Goal: Task Accomplishment & Management: Use online tool/utility

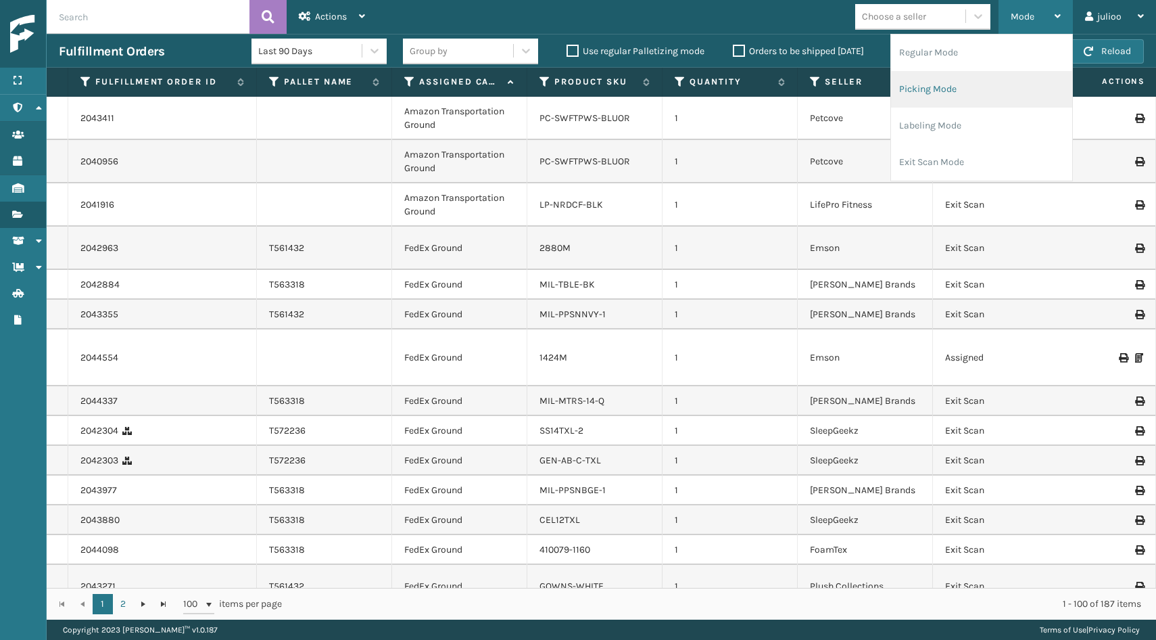
click at [964, 85] on li "Picking Mode" at bounding box center [981, 89] width 181 height 37
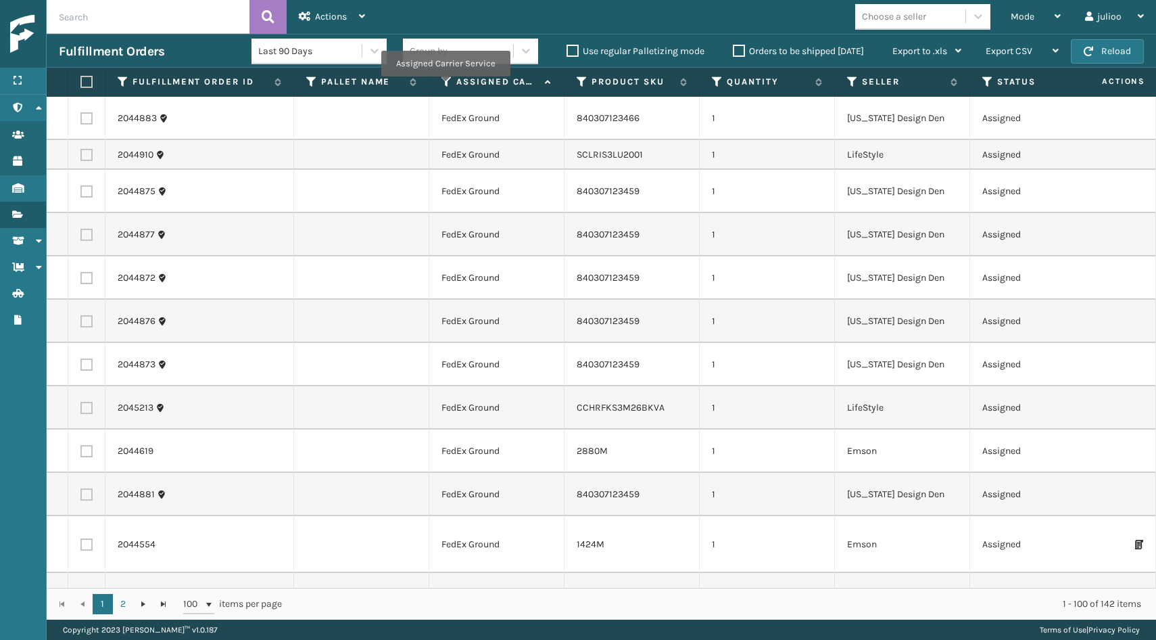
click at [446, 86] on icon at bounding box center [447, 82] width 11 height 12
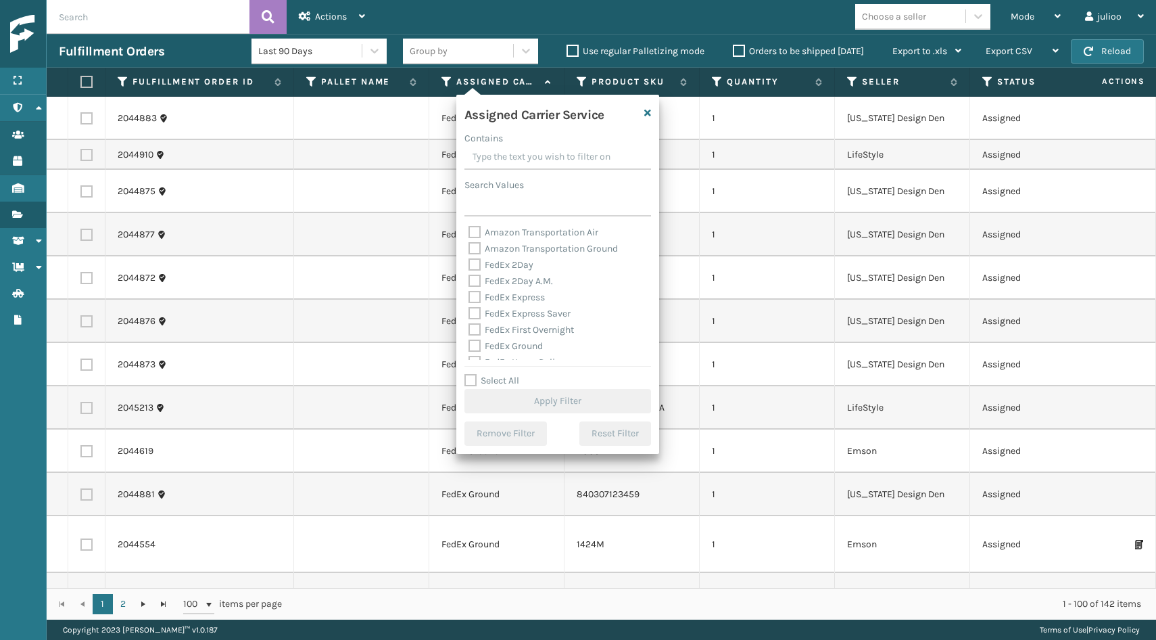
click at [473, 263] on label "FedEx 2Day" at bounding box center [501, 264] width 65 height 11
click at [469, 263] on input "FedEx 2Day" at bounding box center [469, 261] width 1 height 9
checkbox input "true"
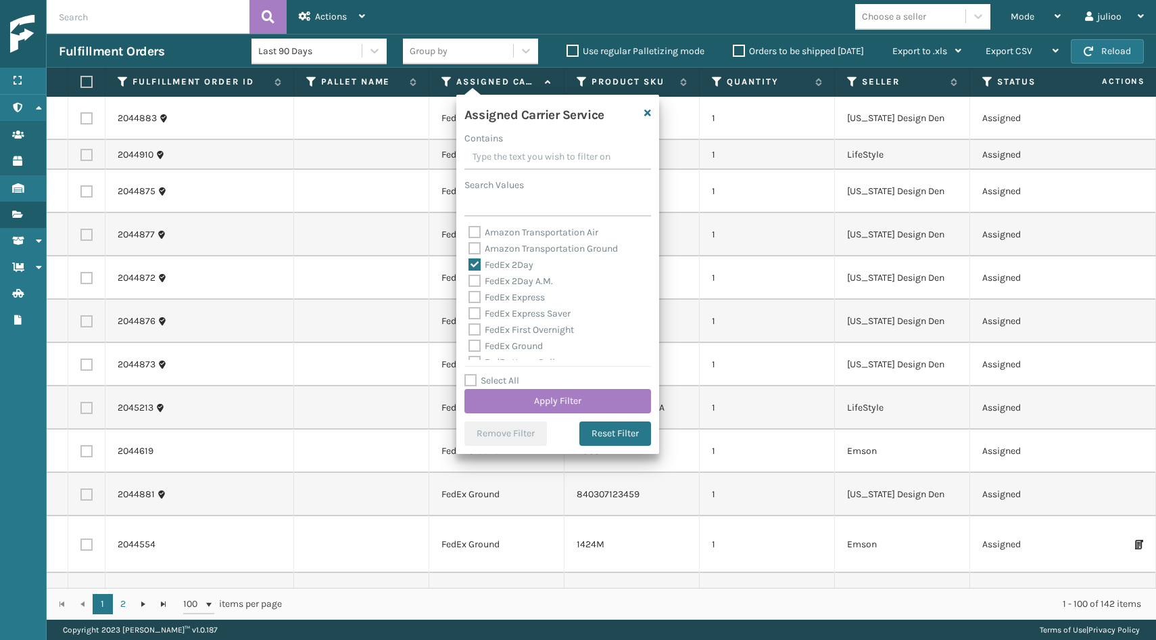
click at [475, 279] on label "FedEx 2Day A.M." at bounding box center [511, 280] width 85 height 11
click at [469, 279] on input "FedEx 2Day A.M." at bounding box center [469, 277] width 1 height 9
checkbox input "true"
click at [475, 293] on label "FedEx Express" at bounding box center [507, 296] width 76 height 11
click at [469, 293] on input "FedEx Express" at bounding box center [469, 293] width 1 height 9
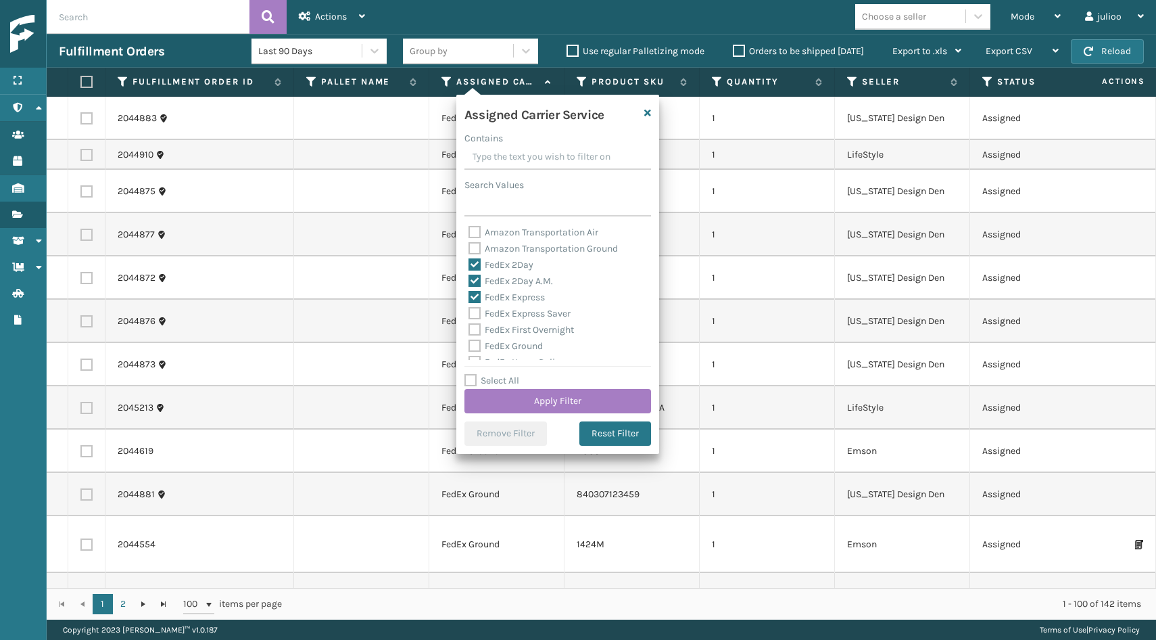
checkbox input "true"
click at [474, 313] on label "FedEx Express Saver" at bounding box center [520, 313] width 102 height 11
click at [469, 313] on input "FedEx Express Saver" at bounding box center [469, 310] width 1 height 9
checkbox input "true"
click at [474, 333] on label "FedEx First Overnight" at bounding box center [521, 329] width 105 height 11
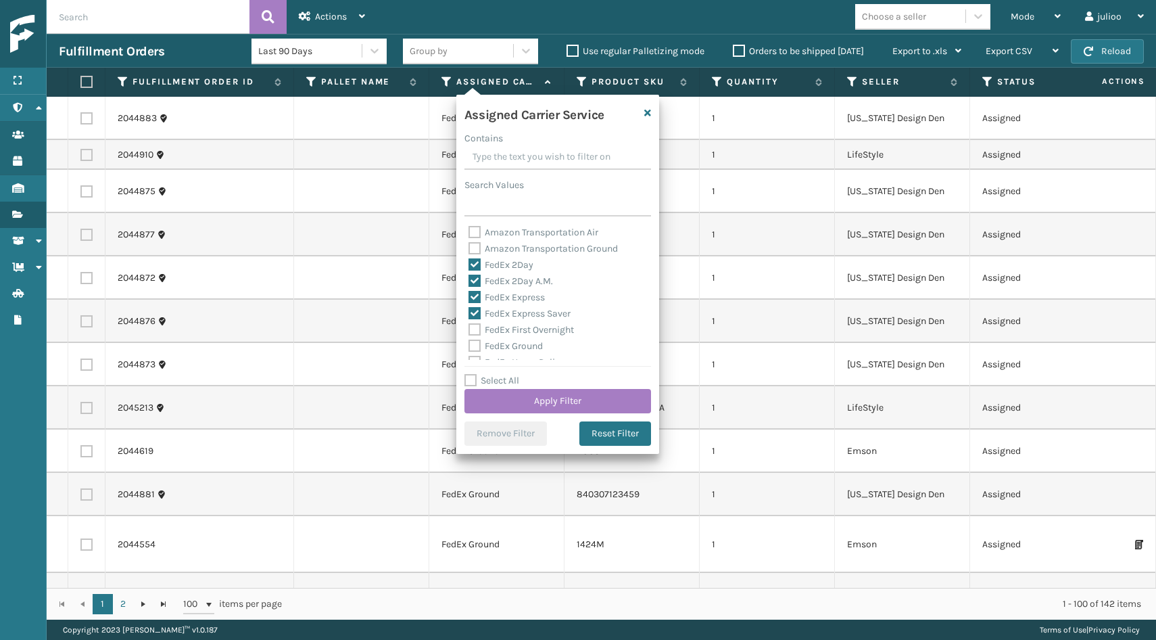
click at [469, 331] on input "FedEx First Overnight" at bounding box center [469, 326] width 1 height 9
checkbox input "true"
click at [475, 285] on label "FedEx Ground" at bounding box center [506, 284] width 74 height 11
click at [469, 285] on input "FedEx Ground" at bounding box center [469, 281] width 1 height 9
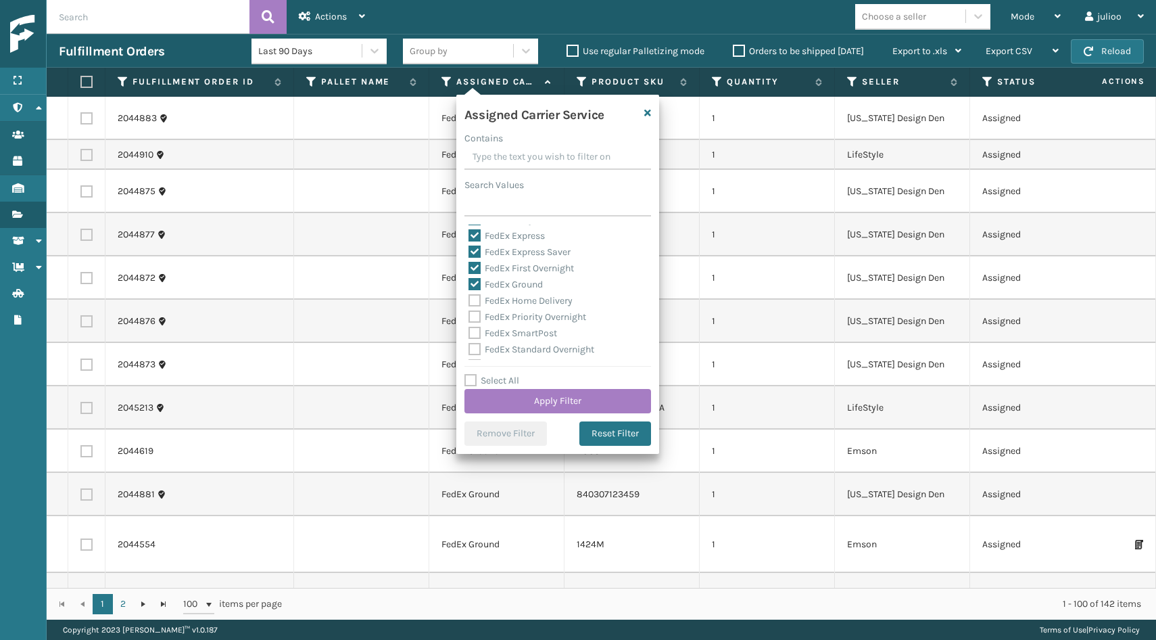
checkbox input "true"
click at [475, 300] on label "FedEx Home Delivery" at bounding box center [521, 300] width 104 height 11
click at [469, 300] on input "FedEx Home Delivery" at bounding box center [469, 297] width 1 height 9
checkbox input "true"
click at [475, 320] on label "FedEx Priority Overnight" at bounding box center [528, 316] width 118 height 11
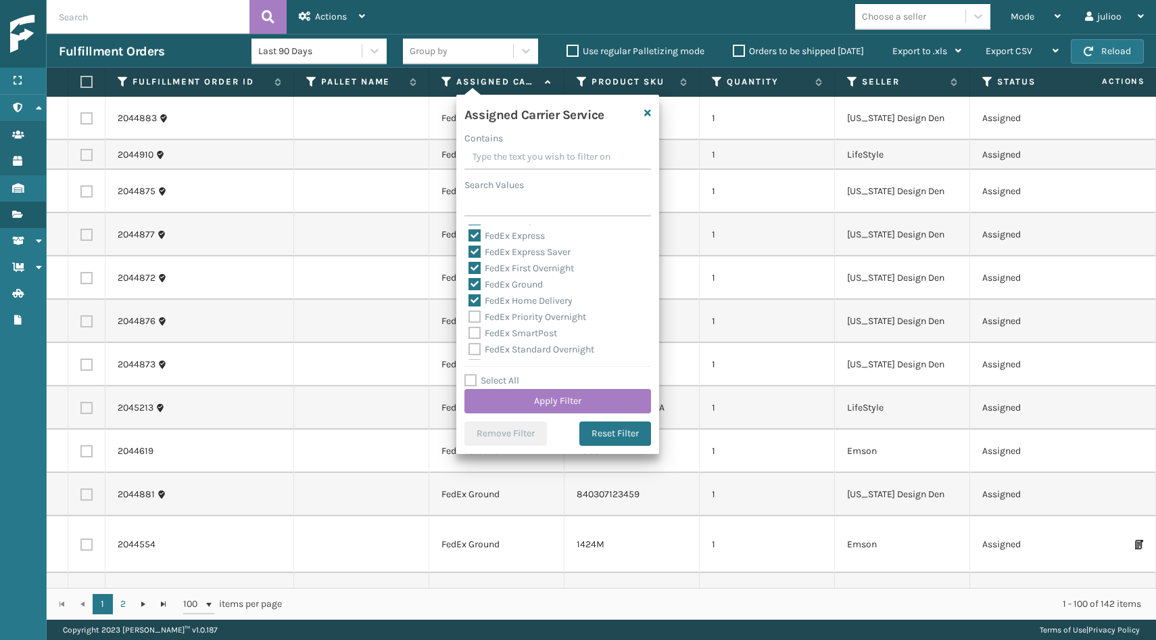
click at [469, 318] on input "FedEx Priority Overnight" at bounding box center [469, 313] width 1 height 9
checkbox input "true"
click at [475, 337] on label "FedEx SmartPost" at bounding box center [513, 332] width 89 height 11
click at [469, 334] on input "FedEx SmartPost" at bounding box center [469, 329] width 1 height 9
checkbox input "true"
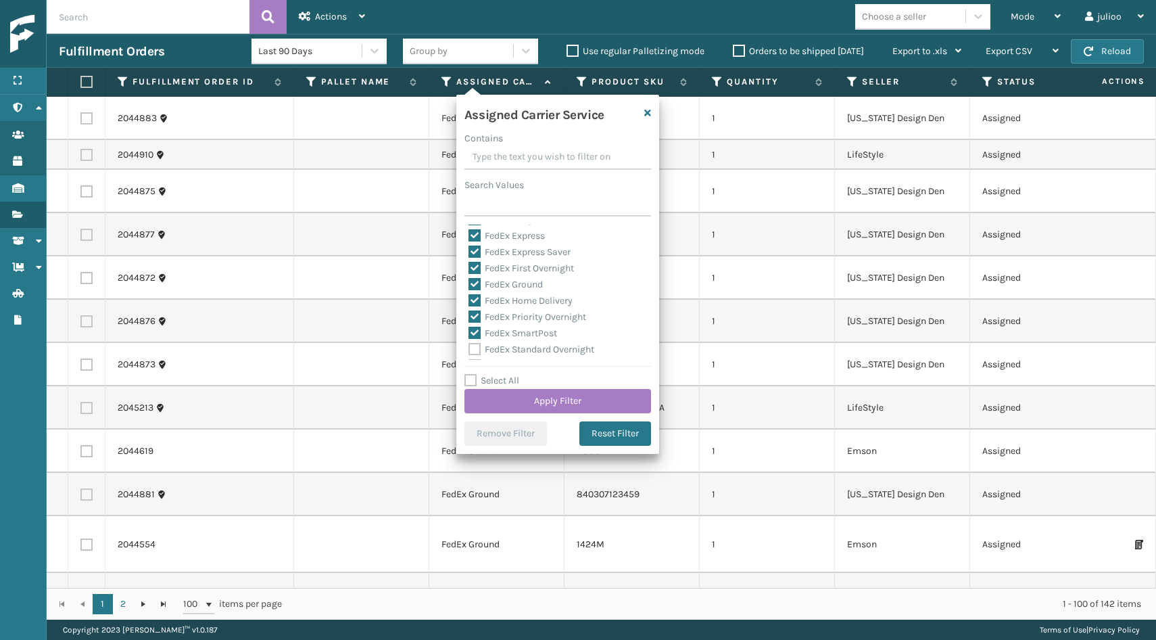
click at [474, 352] on label "FedEx Standard Overnight" at bounding box center [532, 349] width 126 height 11
click at [469, 350] on input "FedEx Standard Overnight" at bounding box center [469, 346] width 1 height 9
checkbox input "true"
click at [490, 394] on button "Apply Filter" at bounding box center [558, 401] width 187 height 24
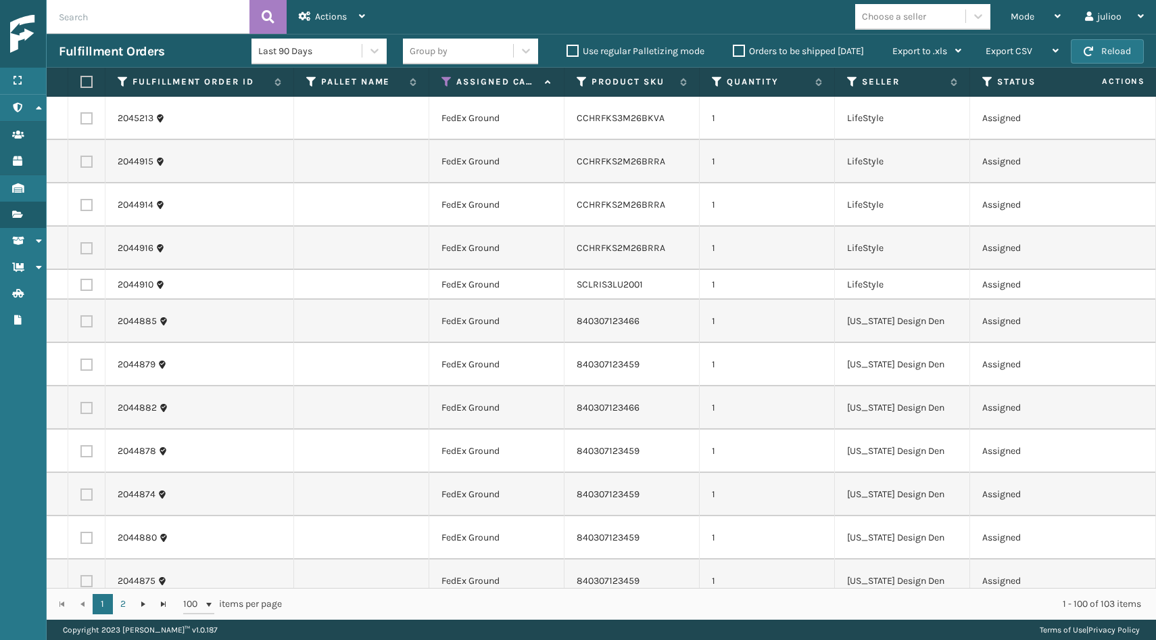
click at [85, 83] on label at bounding box center [84, 82] width 8 height 12
click at [81, 83] on input "checkbox" at bounding box center [80, 82] width 1 height 9
checkbox input "true"
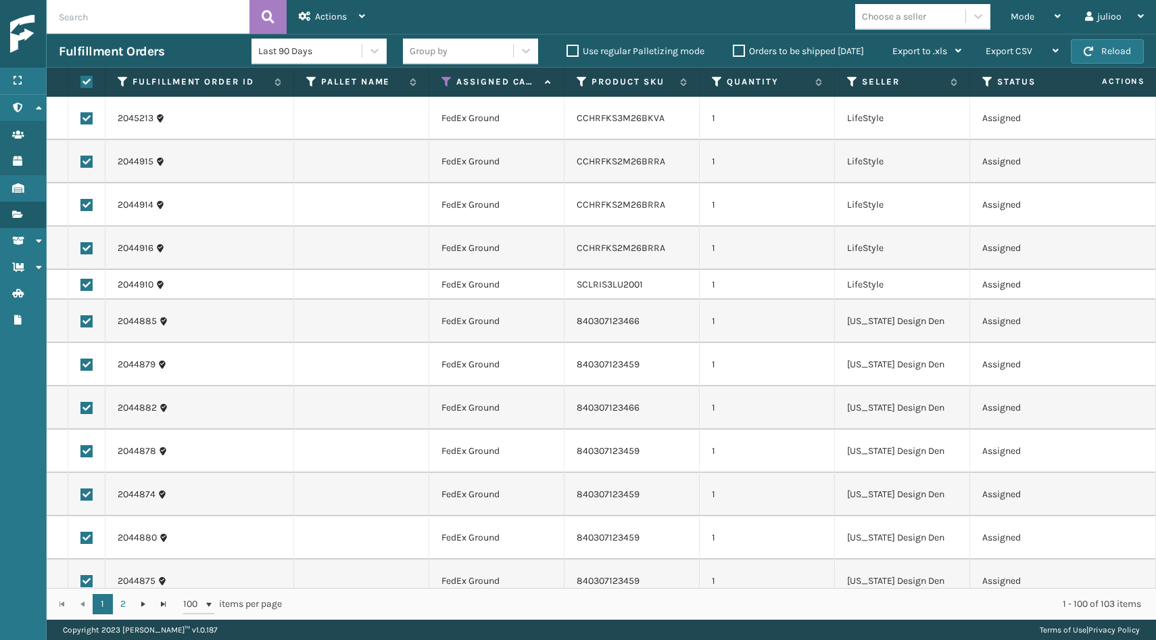
checkbox input "true"
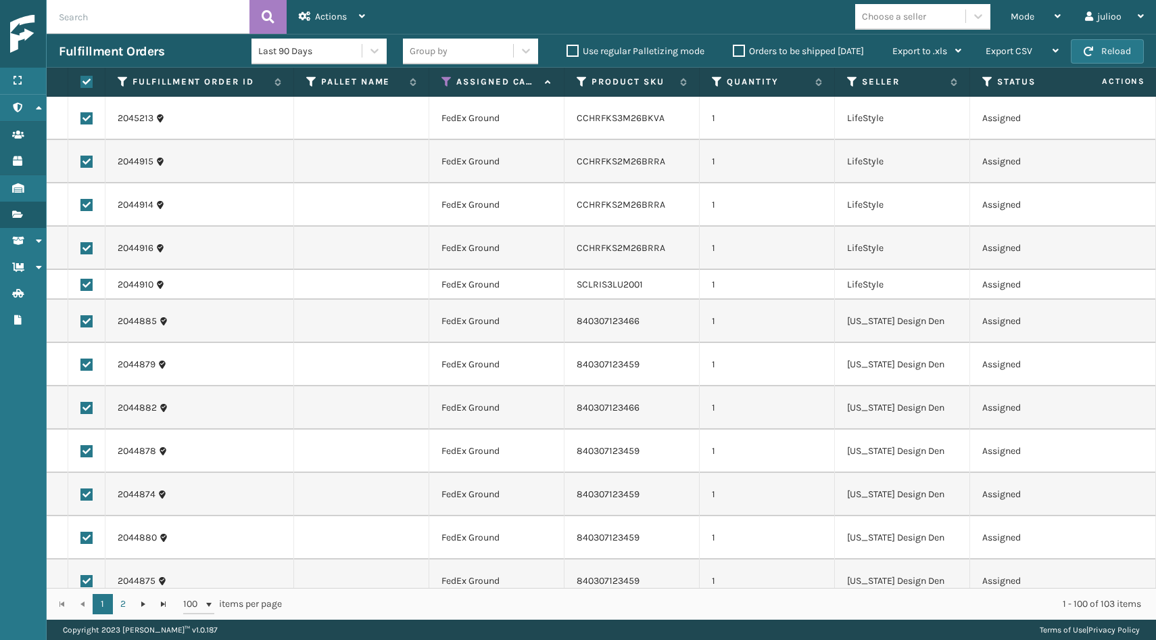
checkbox input "true"
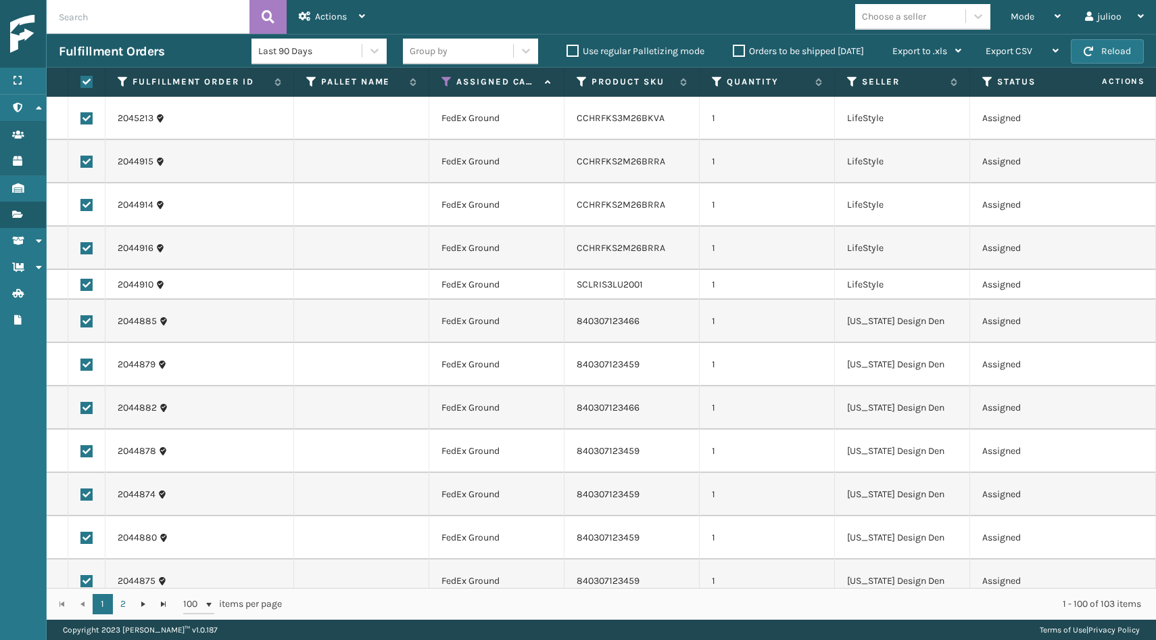
checkbox input "true"
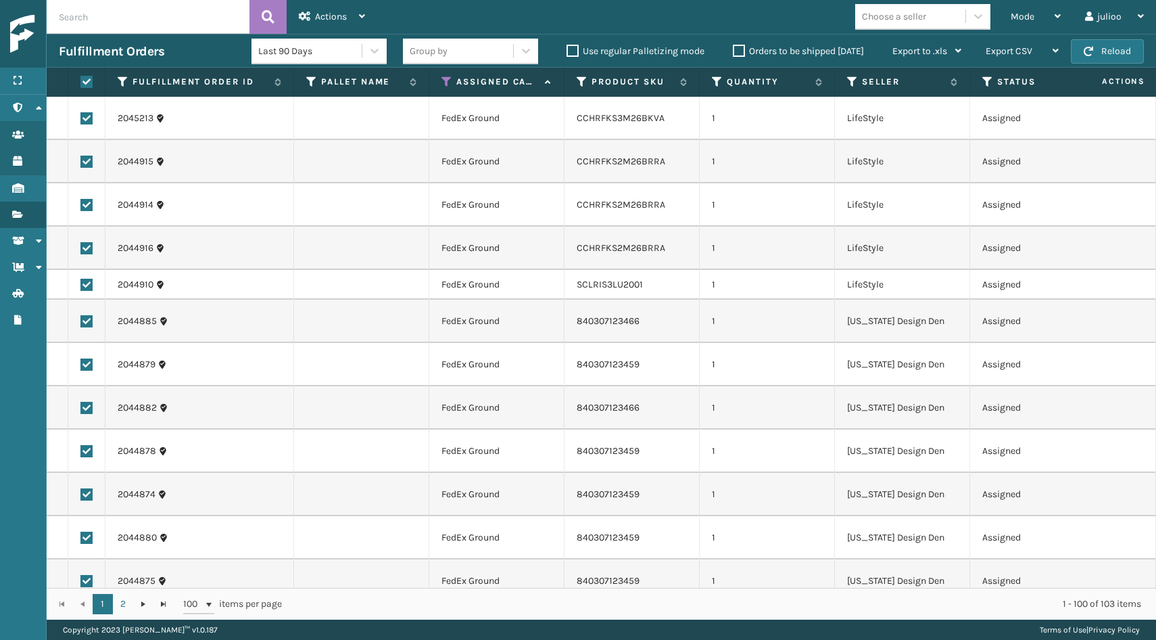
checkbox input "true"
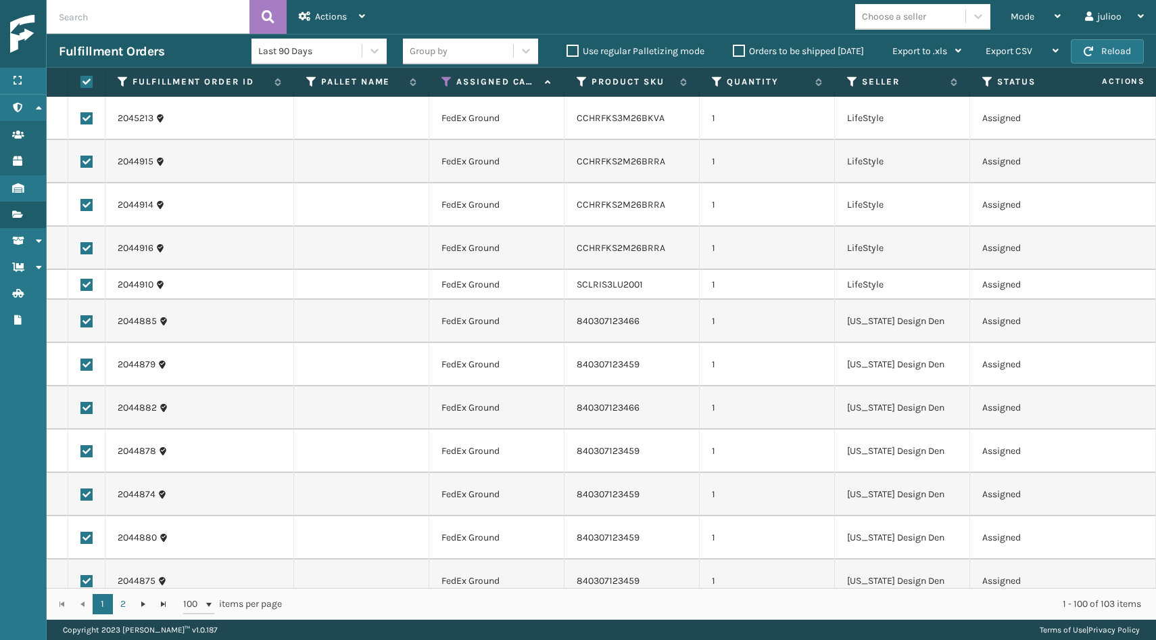
checkbox input "true"
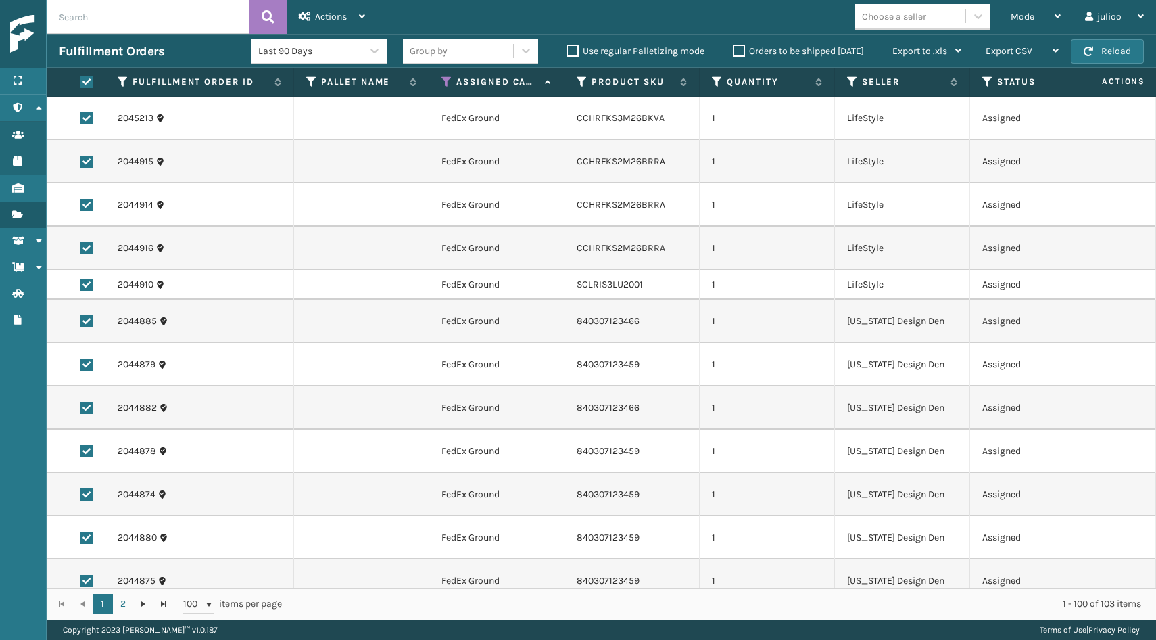
checkbox input "true"
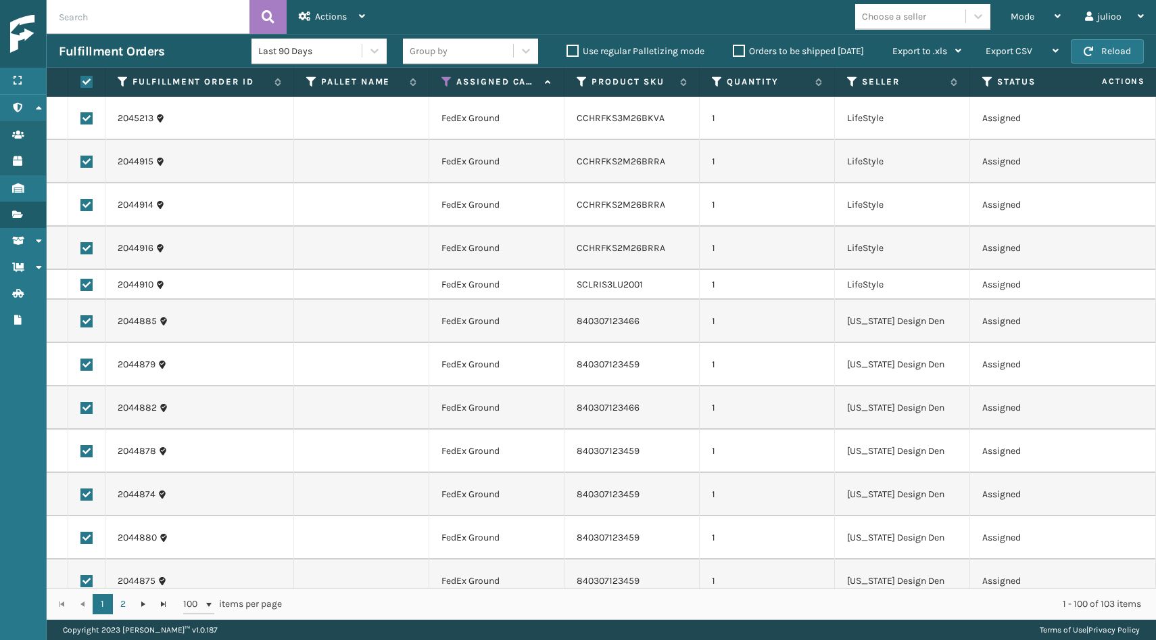
checkbox input "true"
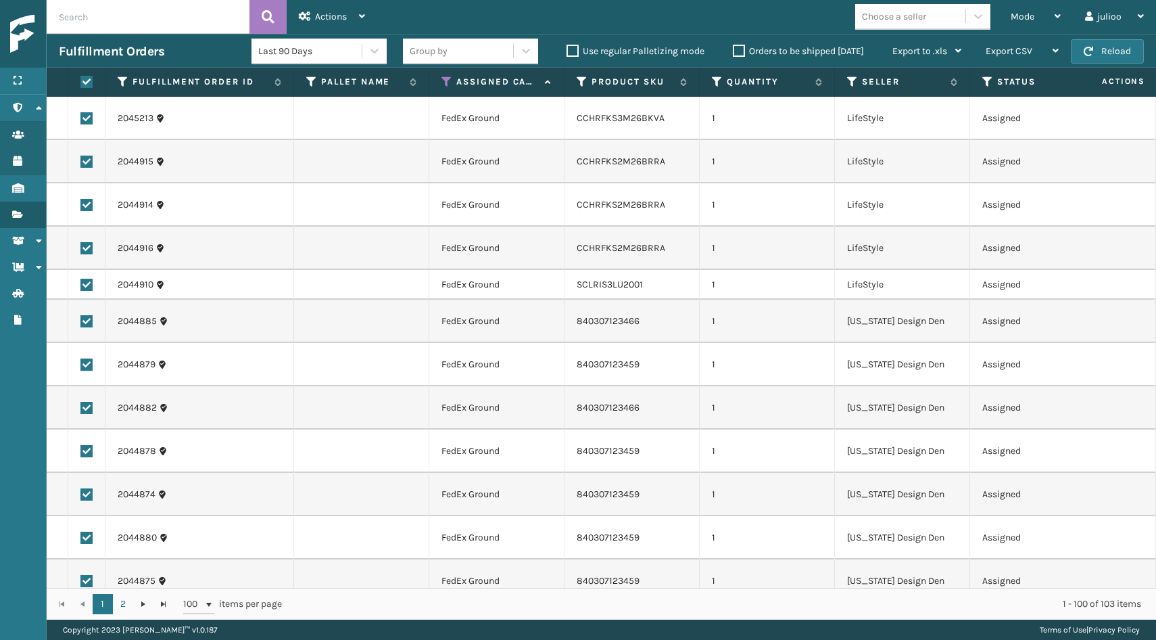
checkbox input "true"
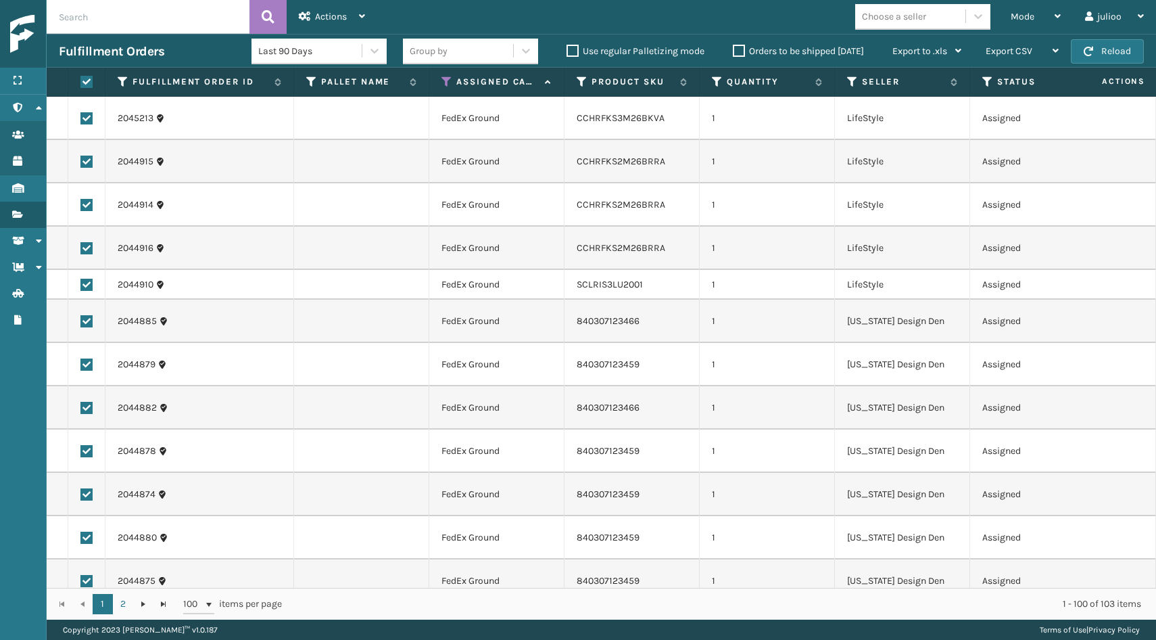
checkbox input "true"
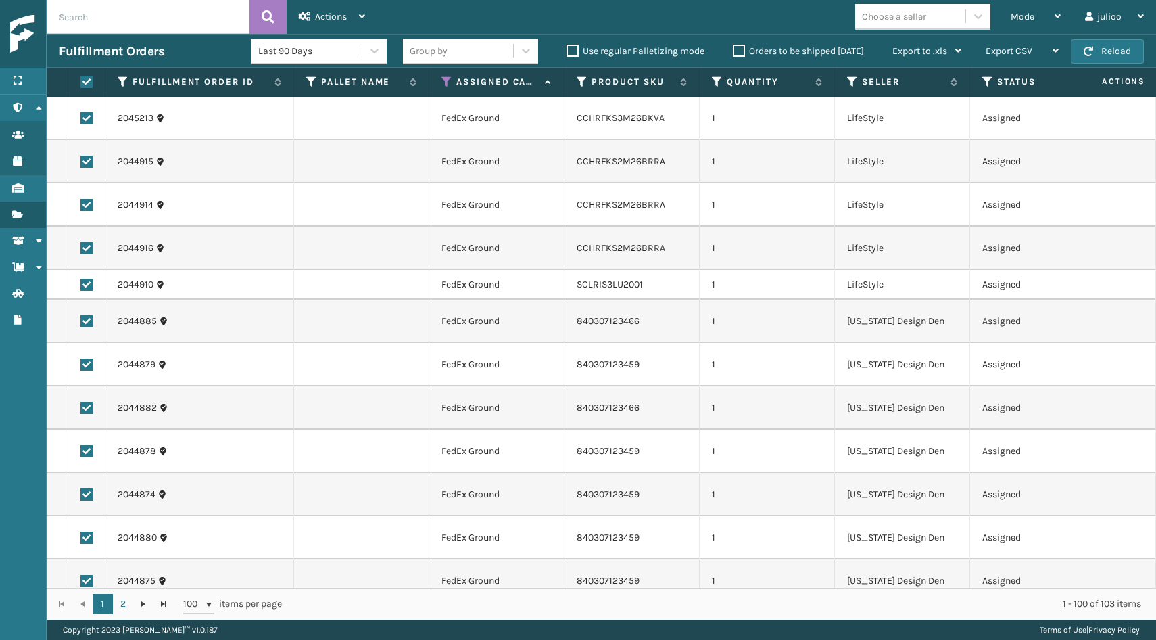
checkbox input "true"
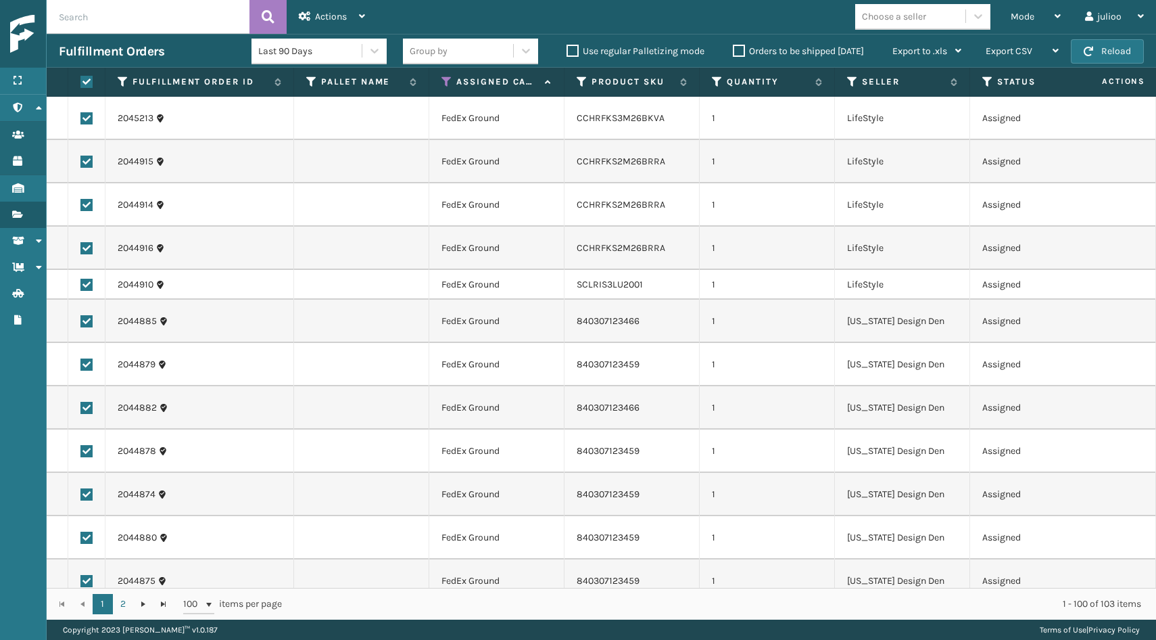
checkbox input "true"
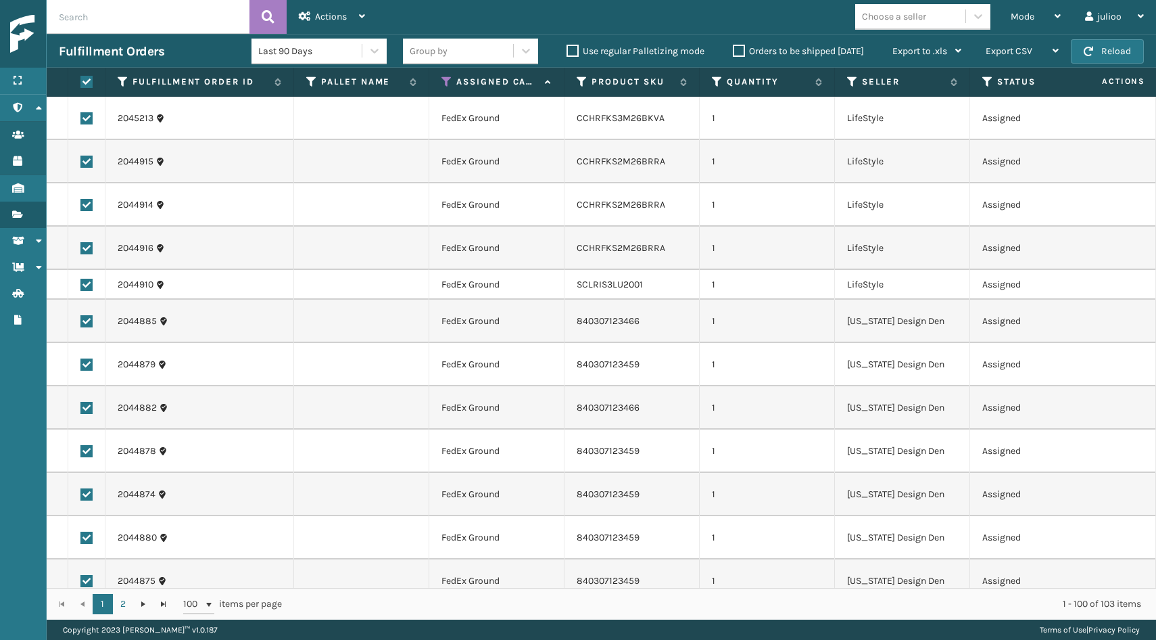
checkbox input "true"
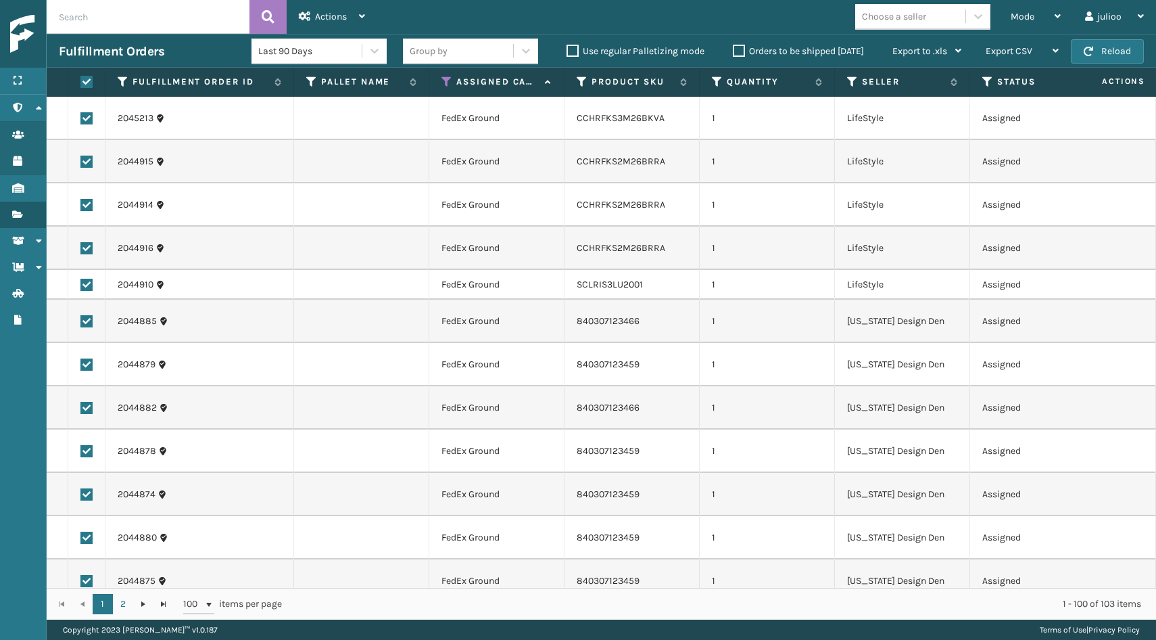
checkbox input "true"
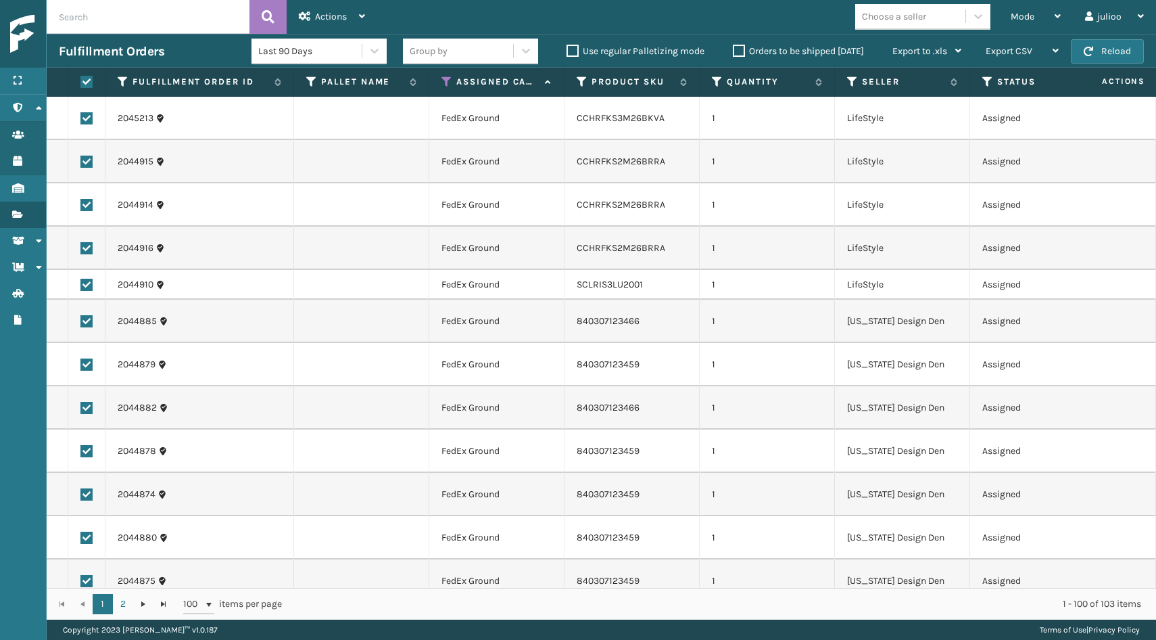
checkbox input "true"
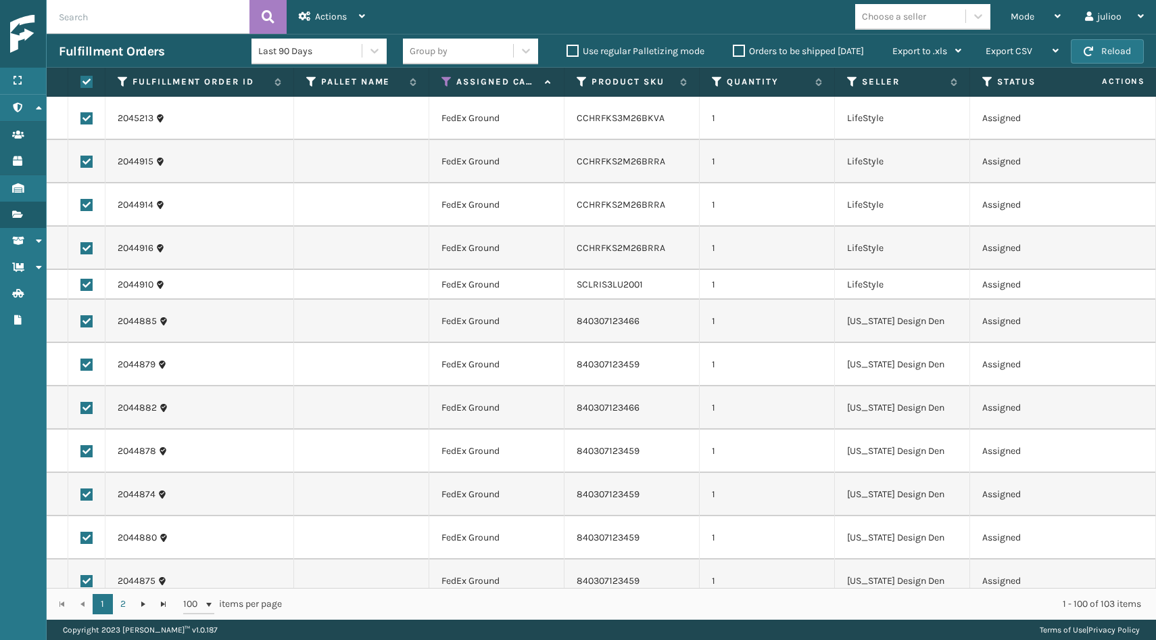
checkbox input "true"
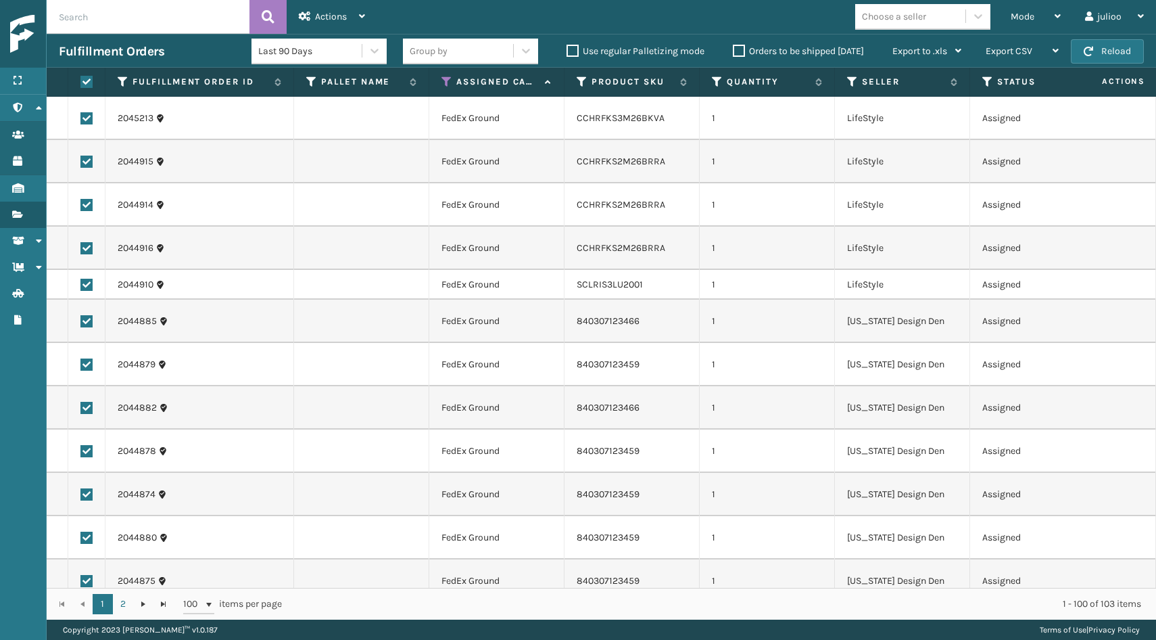
checkbox input "true"
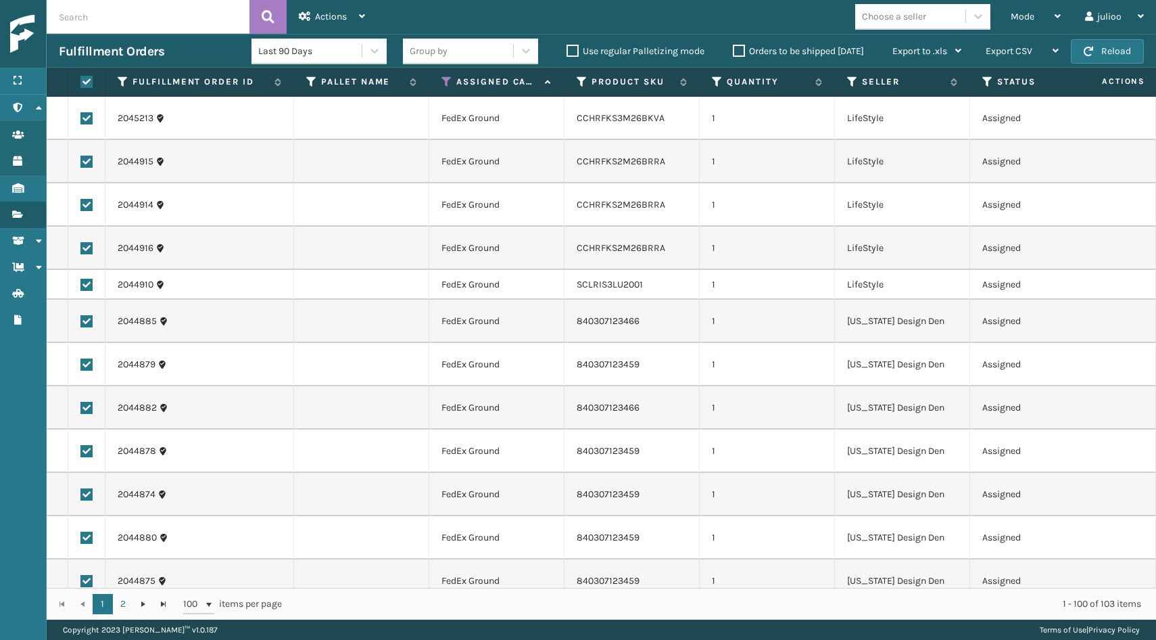
checkbox input "true"
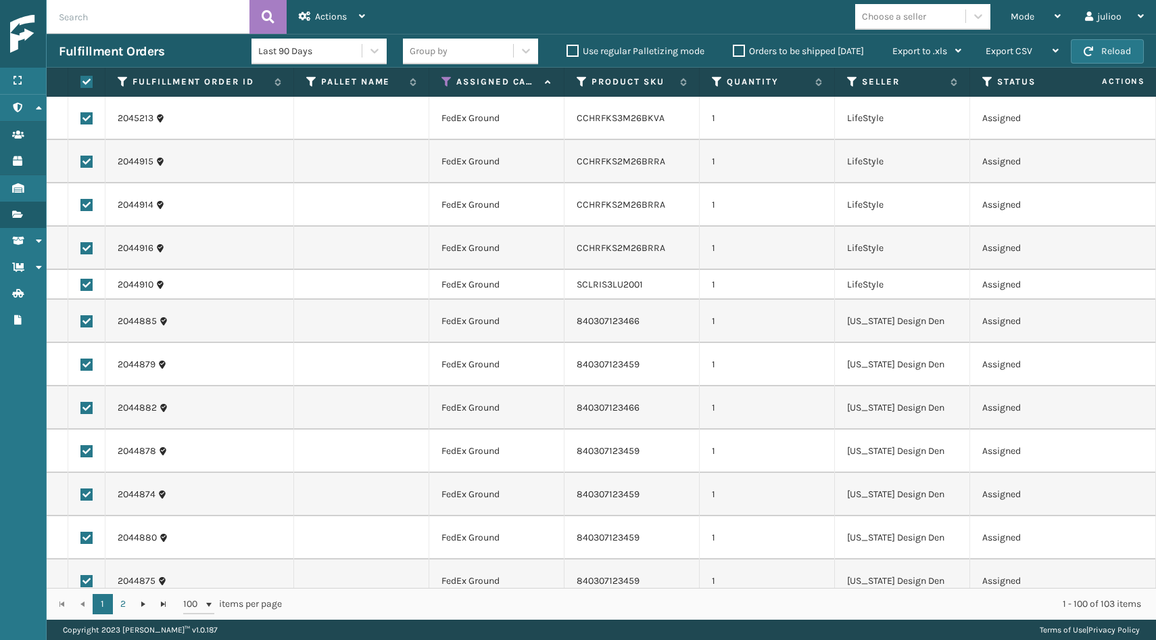
checkbox input "true"
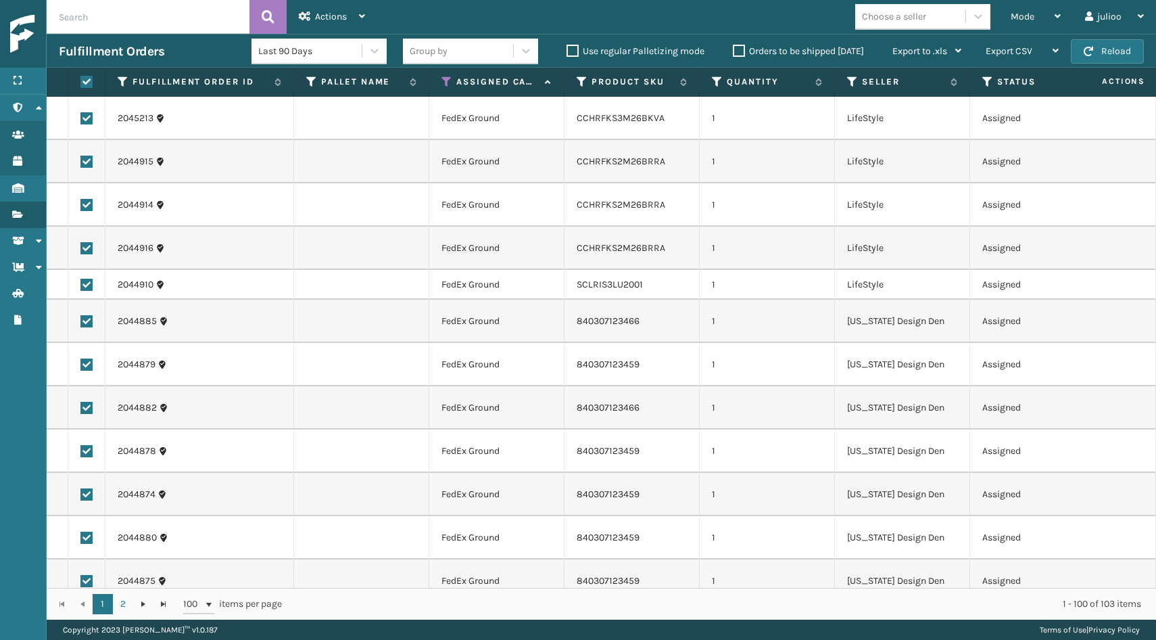
checkbox input "true"
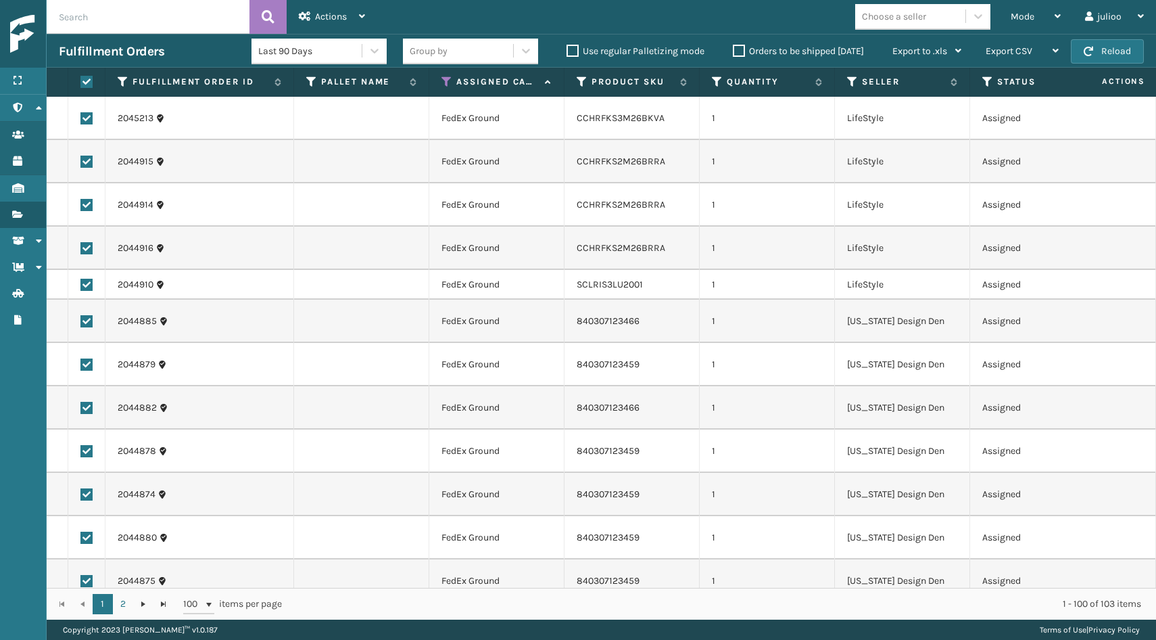
checkbox input "true"
click at [296, 22] on div "Actions Settings Remove All Filters Export Labels Create Picking Batch" at bounding box center [332, 17] width 91 height 34
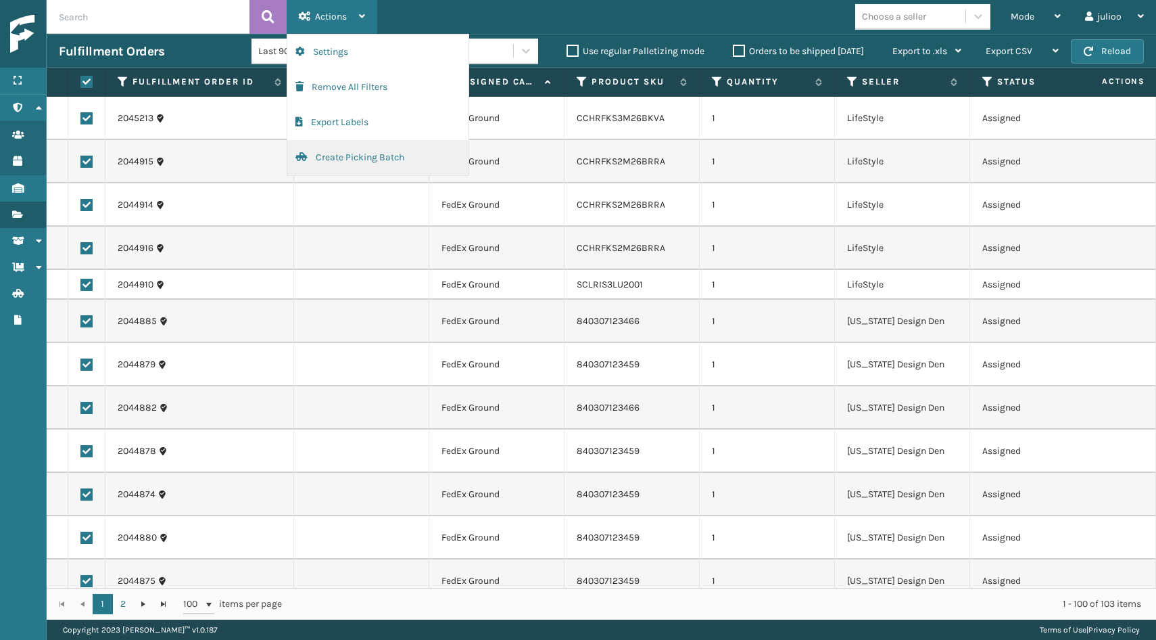
click at [315, 158] on button "Create Picking Batch" at bounding box center [377, 157] width 181 height 35
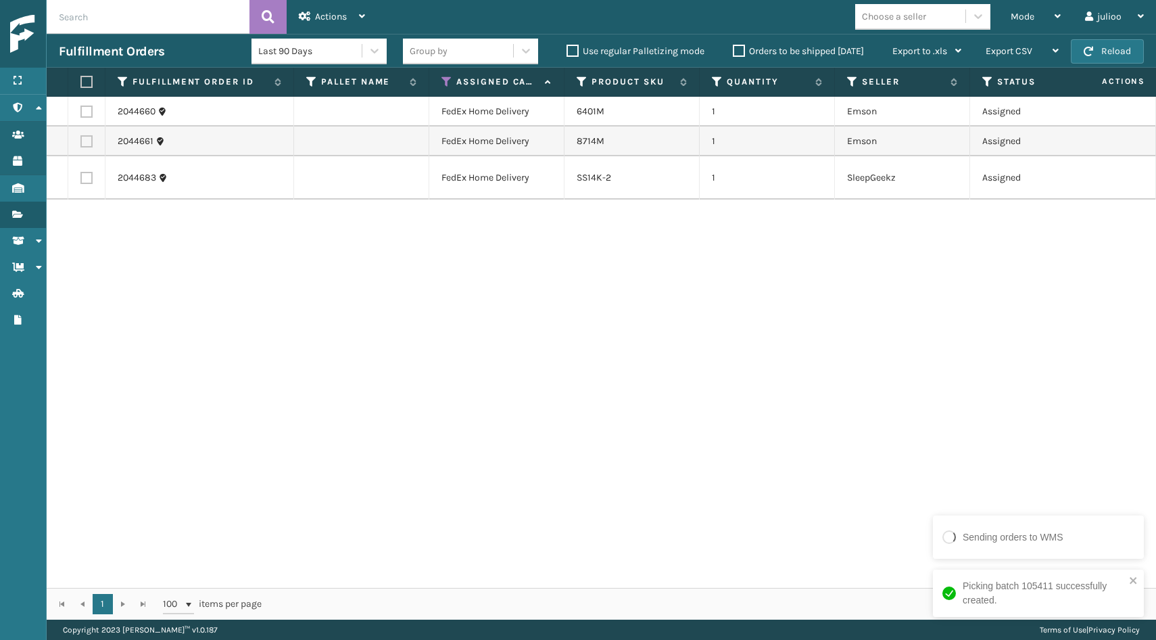
click at [89, 79] on label at bounding box center [84, 82] width 8 height 12
click at [81, 79] on input "checkbox" at bounding box center [80, 82] width 1 height 9
checkbox input "true"
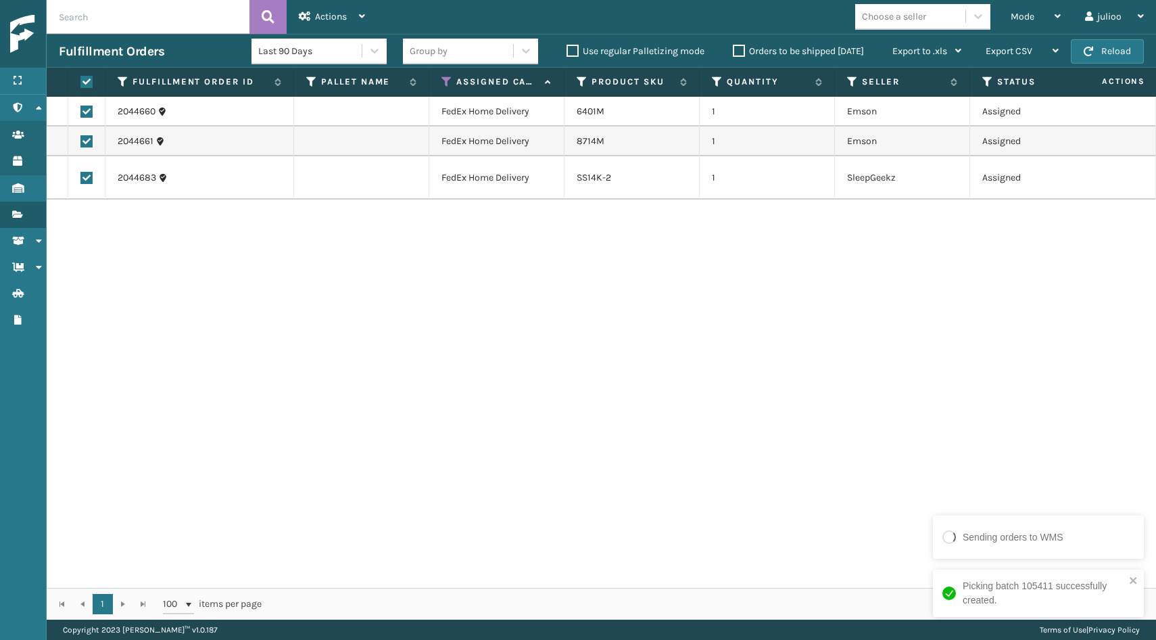
checkbox input "true"
click at [361, 22] on div "Actions" at bounding box center [332, 17] width 66 height 34
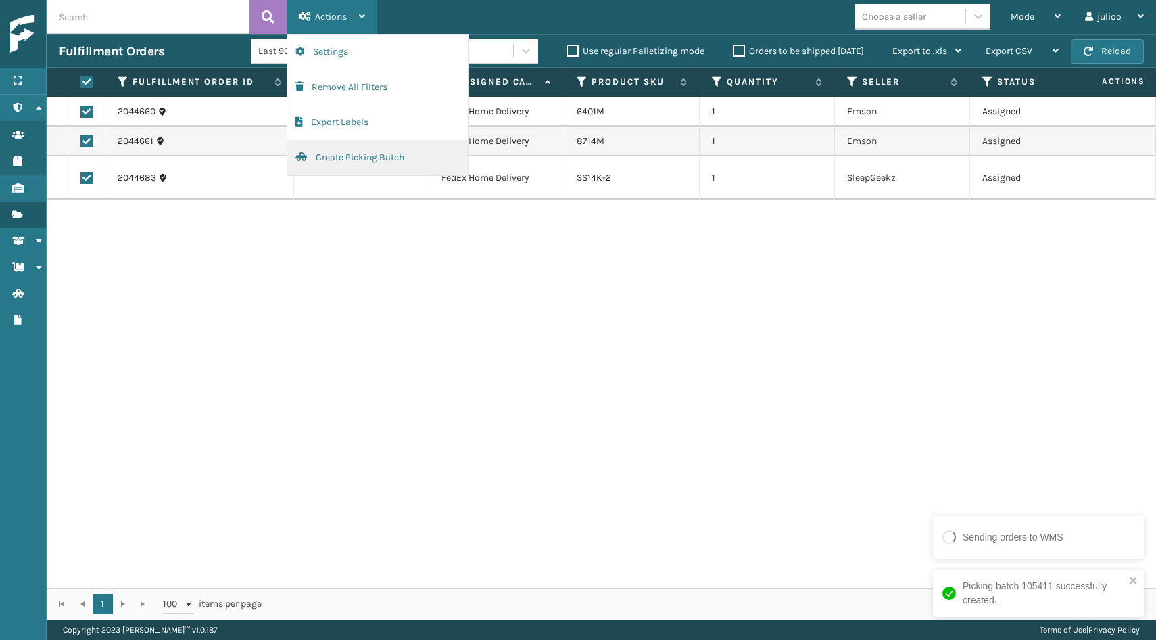
click at [348, 157] on button "Create Picking Batch" at bounding box center [377, 157] width 181 height 35
